Goal: Use online tool/utility: Utilize a website feature to perform a specific function

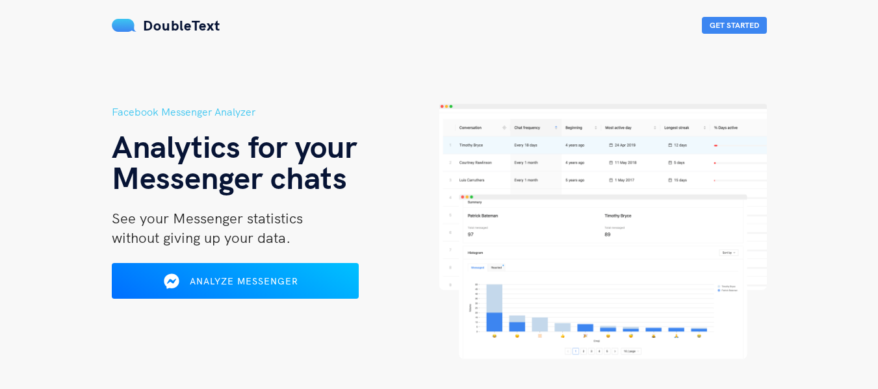
click at [257, 284] on span "Analyze Messenger" at bounding box center [244, 281] width 109 height 12
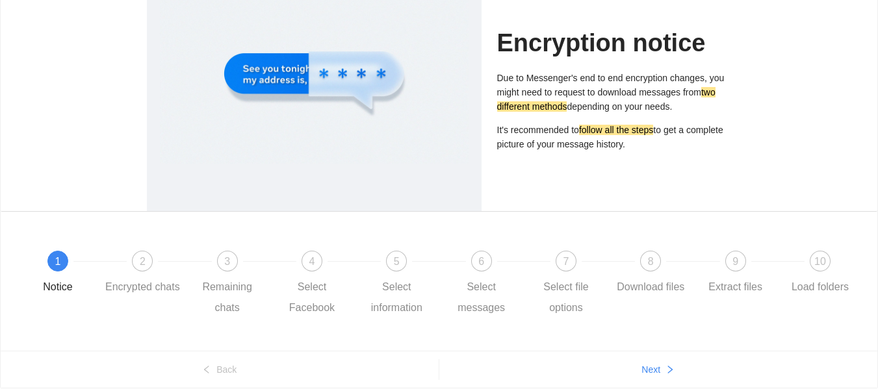
scroll to position [108, 0]
click at [470, 148] on div at bounding box center [314, 135] width 335 height 316
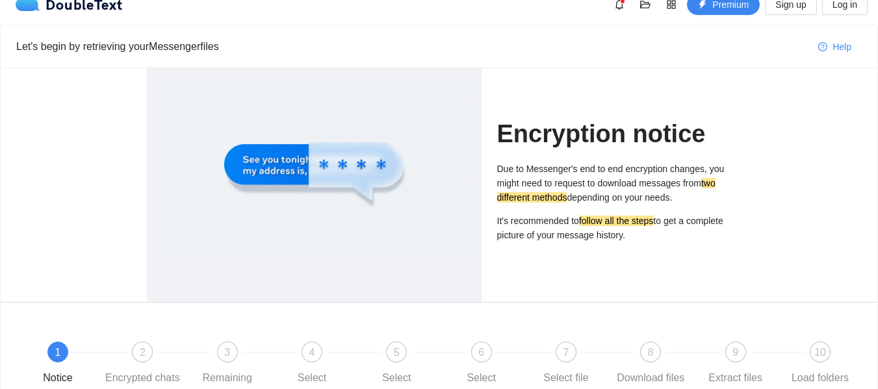
scroll to position [0, 0]
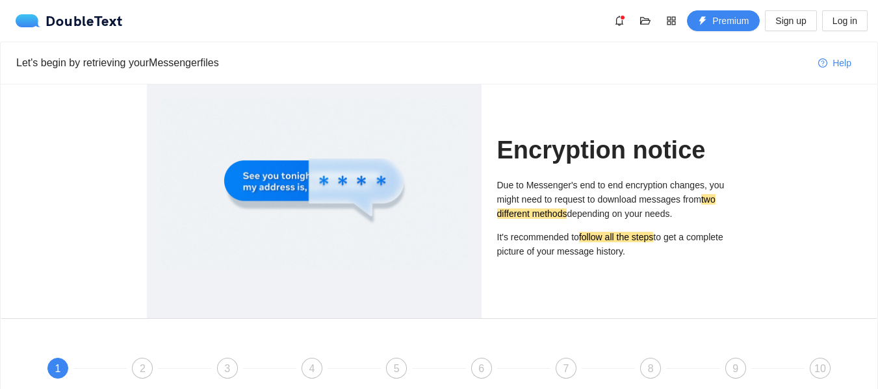
click at [528, 157] on h1 "Encryption notice" at bounding box center [614, 150] width 235 height 31
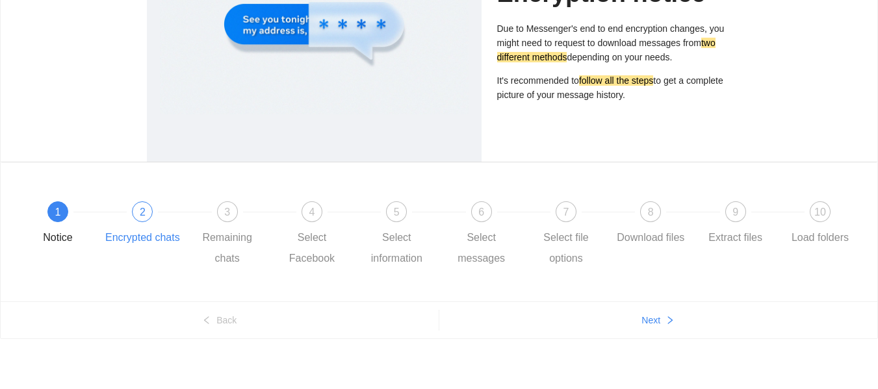
click at [151, 223] on div "2 Encrypted chats" at bounding box center [147, 224] width 84 height 47
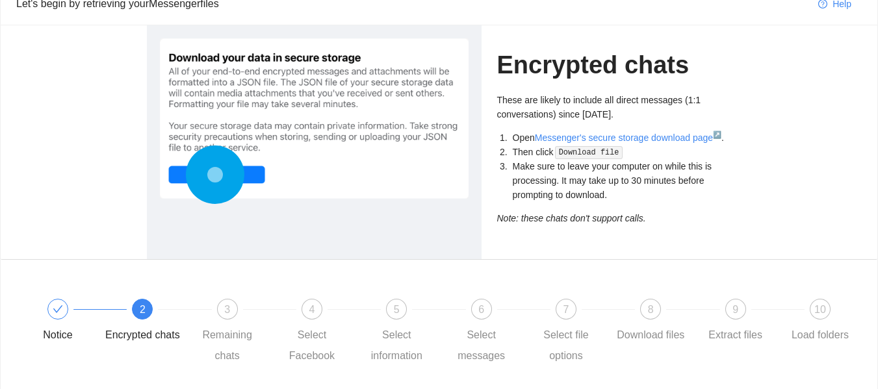
scroll to position [55, 0]
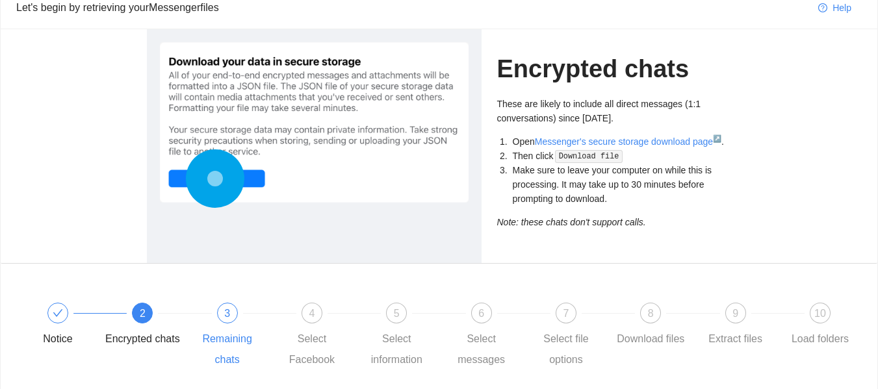
click at [225, 318] on span "3" at bounding box center [227, 313] width 6 height 11
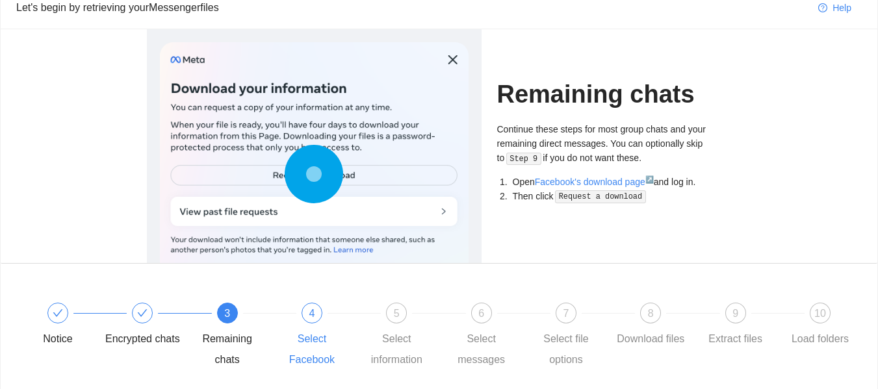
click at [326, 313] on div at bounding box center [354, 313] width 84 height 5
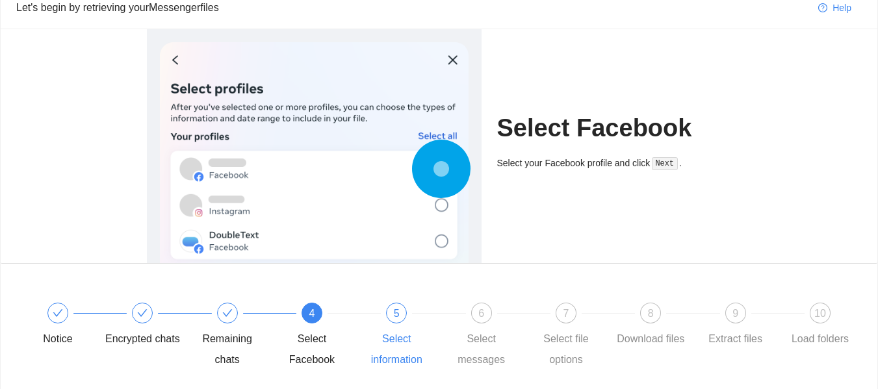
click at [390, 317] on div "5" at bounding box center [396, 313] width 21 height 21
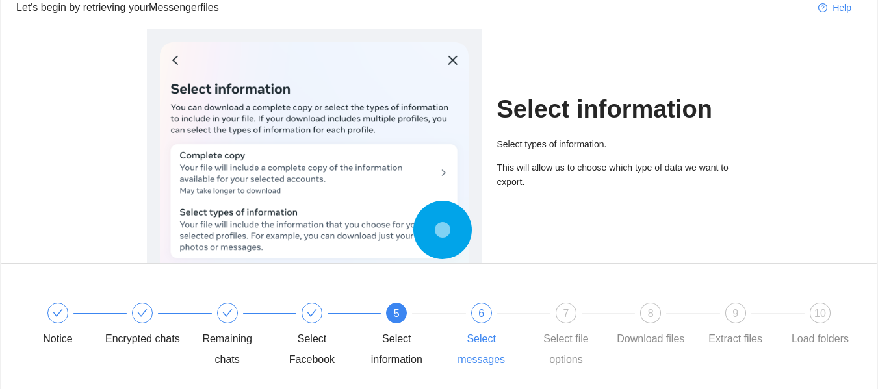
click at [455, 310] on div "6 Select messages" at bounding box center [486, 337] width 84 height 68
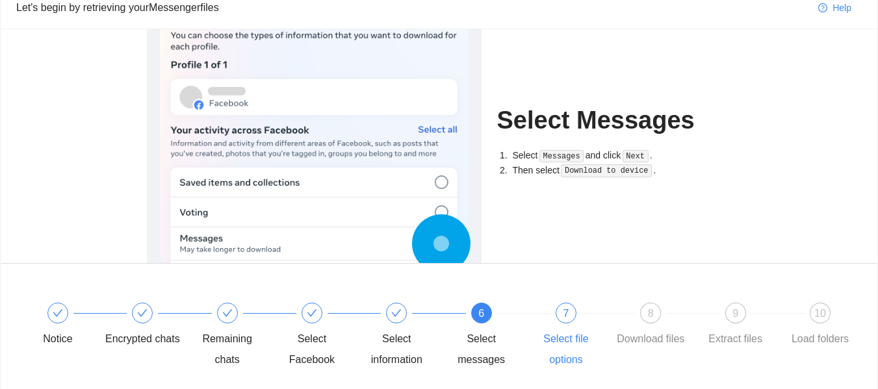
click at [551, 311] on div "7 Select file options" at bounding box center [570, 337] width 84 height 68
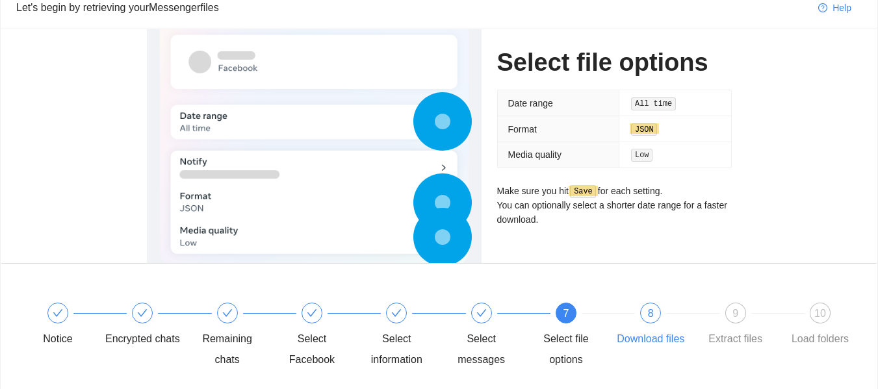
click at [648, 314] on span "8" at bounding box center [651, 313] width 6 height 11
